Goal: Navigation & Orientation: Find specific page/section

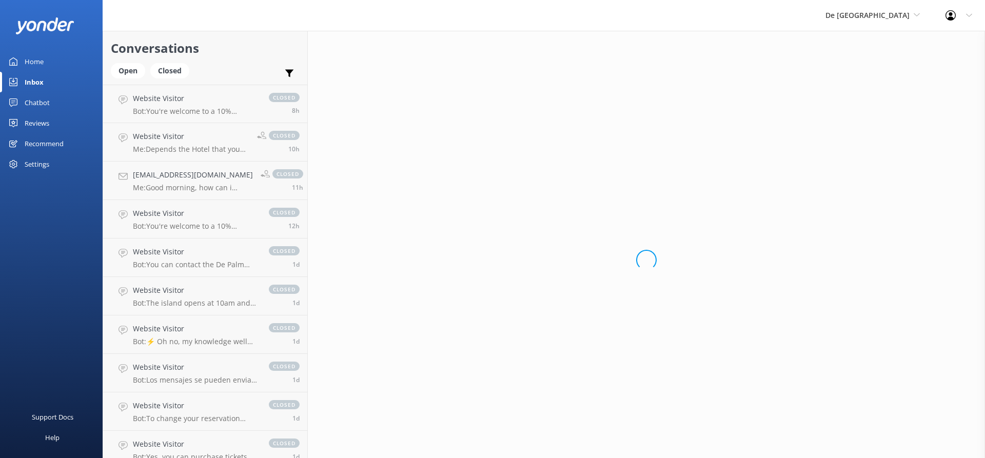
click at [39, 76] on div "Inbox" at bounding box center [34, 82] width 19 height 21
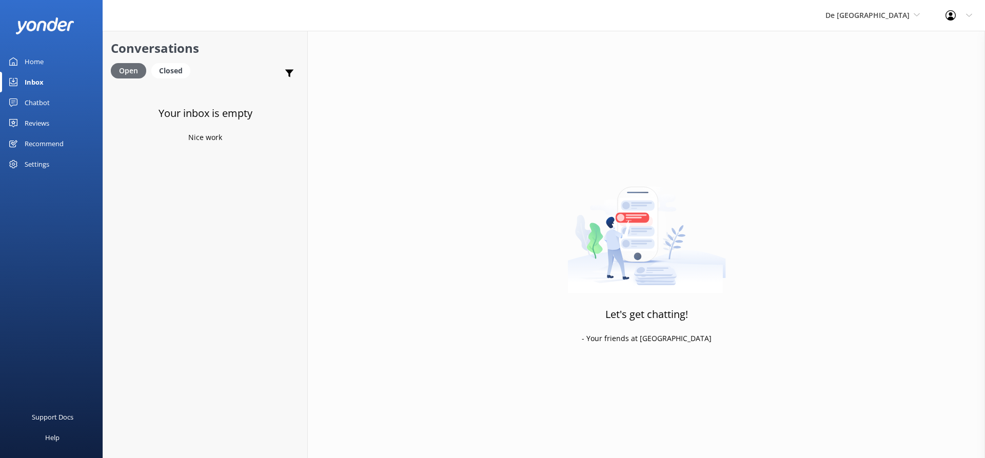
click at [127, 66] on div "Open" at bounding box center [128, 70] width 35 height 15
click at [131, 66] on div "Open" at bounding box center [128, 70] width 35 height 15
click at [45, 80] on link "Inbox" at bounding box center [51, 82] width 103 height 21
click at [140, 69] on div "Open" at bounding box center [128, 70] width 35 height 15
click at [166, 69] on div "Closed" at bounding box center [170, 70] width 39 height 15
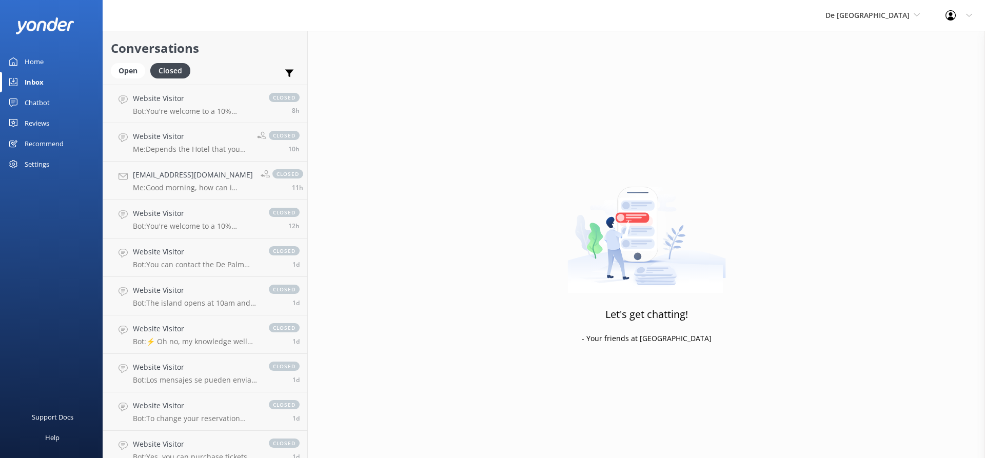
click at [38, 97] on div "Chatbot" at bounding box center [37, 102] width 25 height 21
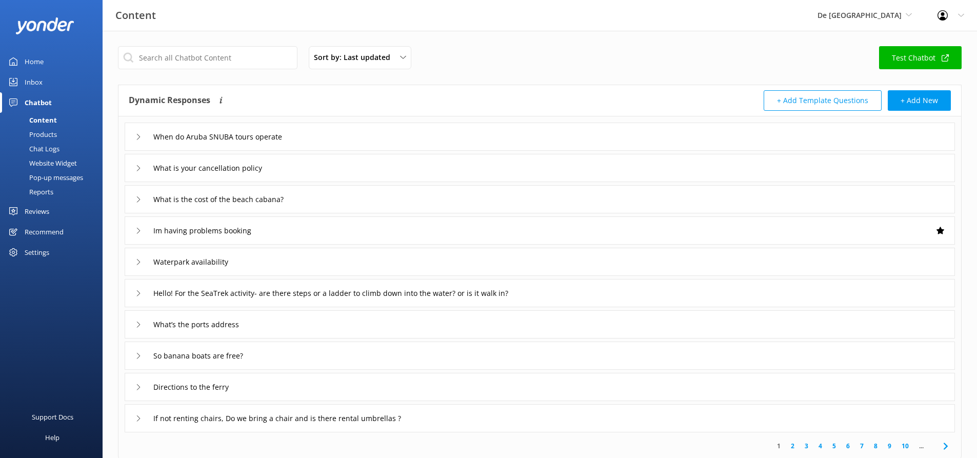
click at [43, 83] on link "Inbox" at bounding box center [51, 82] width 103 height 21
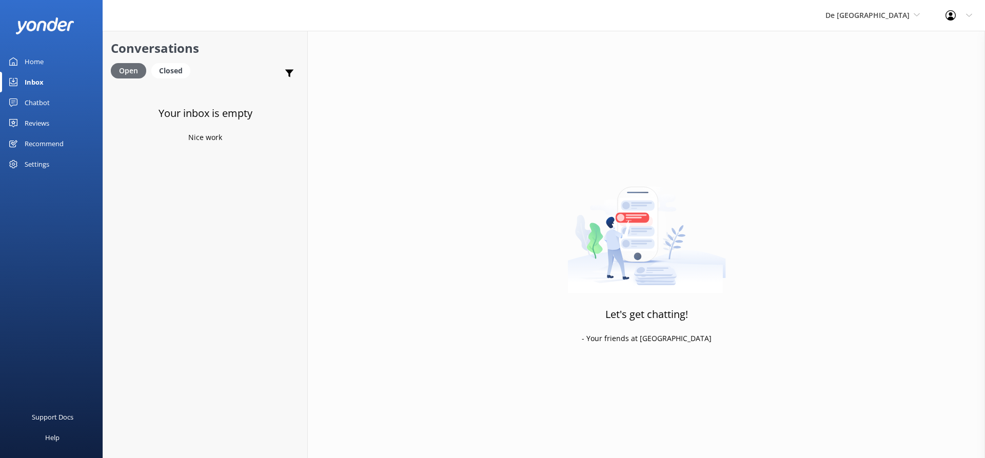
click at [125, 73] on div "Open" at bounding box center [128, 70] width 35 height 15
